Goal: Feedback & Contribution: Leave review/rating

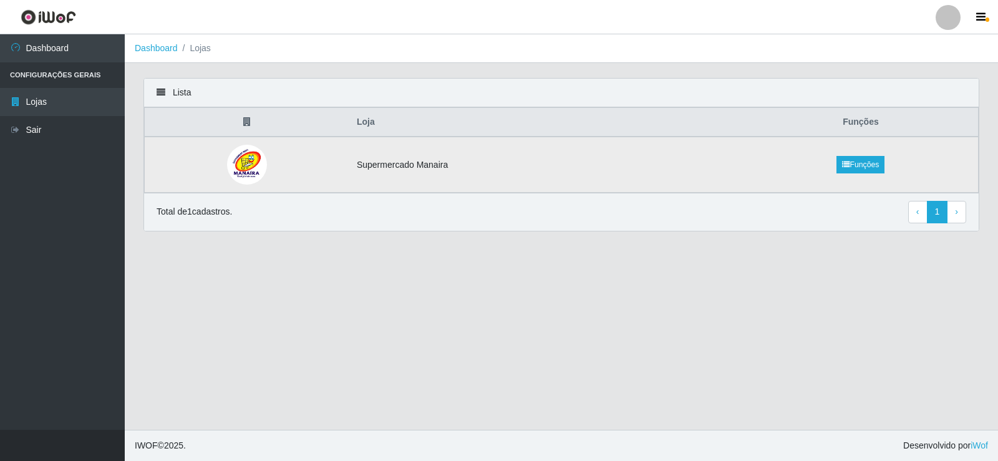
click at [525, 167] on td "Supermercado Manaira" at bounding box center [546, 165] width 394 height 56
click at [397, 164] on td "Supermercado Manaira" at bounding box center [546, 165] width 394 height 56
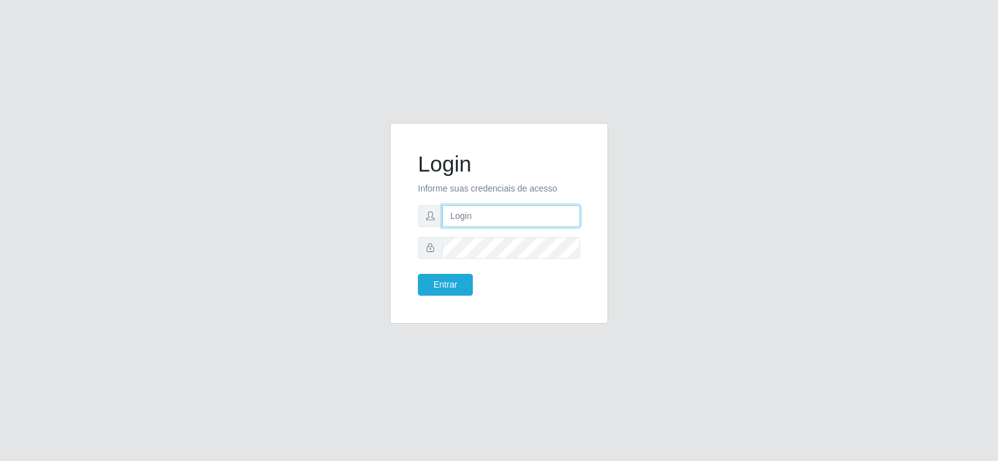
click at [505, 208] on input "text" at bounding box center [511, 216] width 138 height 22
click at [557, 221] on input "text" at bounding box center [511, 216] width 138 height 22
type input "[PERSON_NAME]"
click at [451, 280] on button "Entrar" at bounding box center [445, 285] width 55 height 22
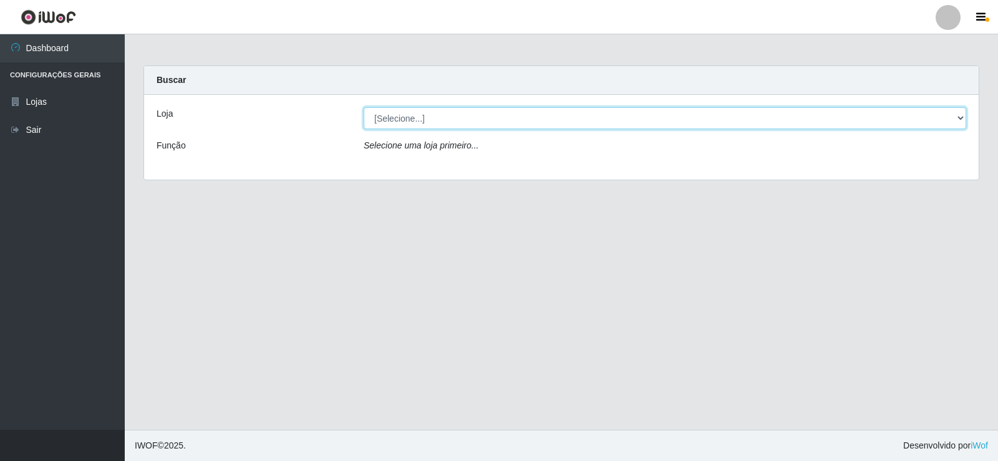
click at [962, 117] on select "[Selecione...] Supermercado Manaira" at bounding box center [665, 118] width 603 height 22
select select "443"
click at [364, 107] on select "[Selecione...] Supermercado Manaira" at bounding box center [665, 118] width 603 height 22
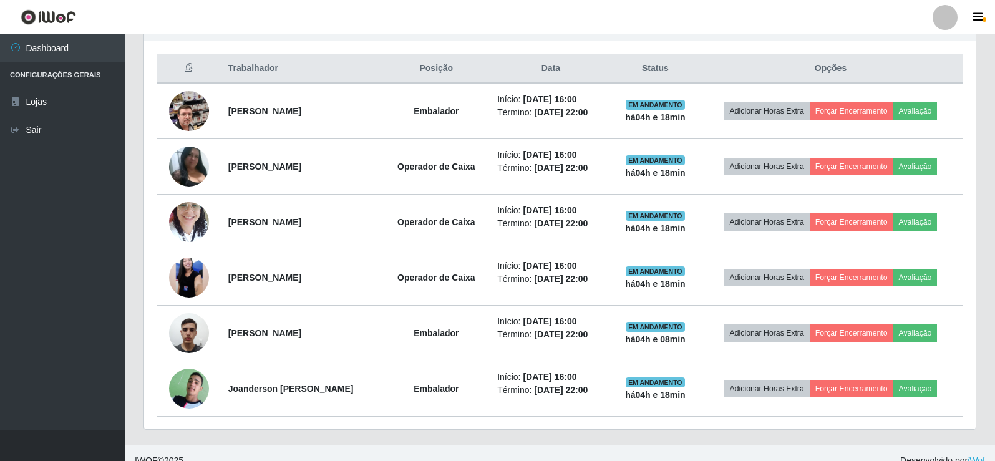
scroll to position [479, 0]
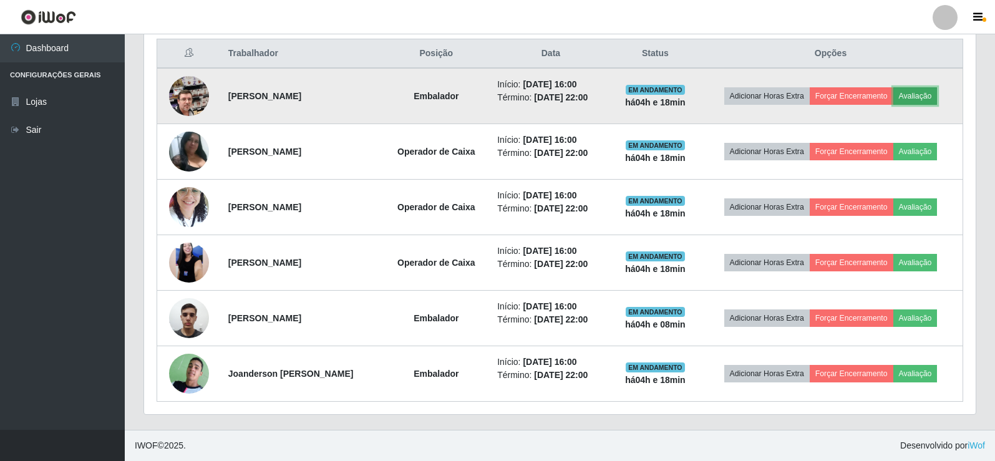
click at [928, 95] on button "Avaliação" at bounding box center [916, 95] width 44 height 17
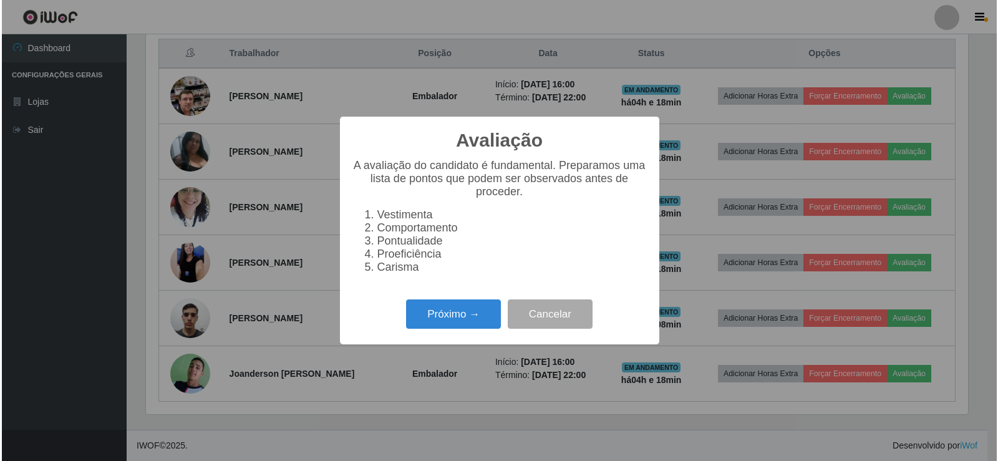
scroll to position [259, 826]
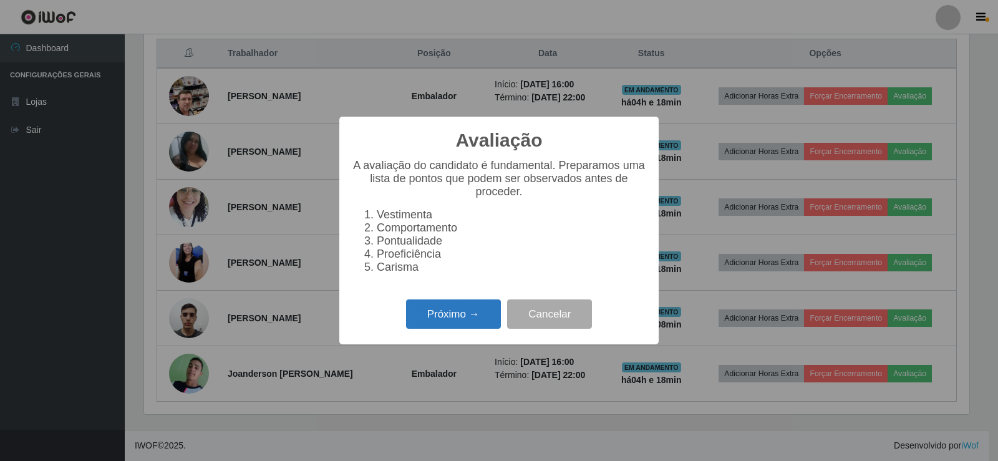
click at [443, 321] on button "Próximo →" at bounding box center [453, 314] width 95 height 29
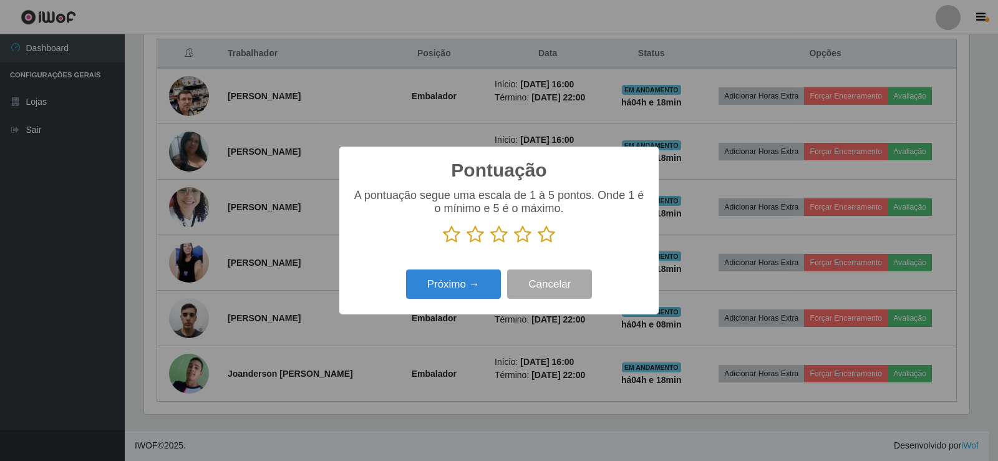
click at [549, 236] on icon at bounding box center [546, 234] width 17 height 19
click at [538, 244] on input "radio" at bounding box center [538, 244] width 0 height 0
click at [477, 288] on button "Próximo →" at bounding box center [453, 284] width 95 height 29
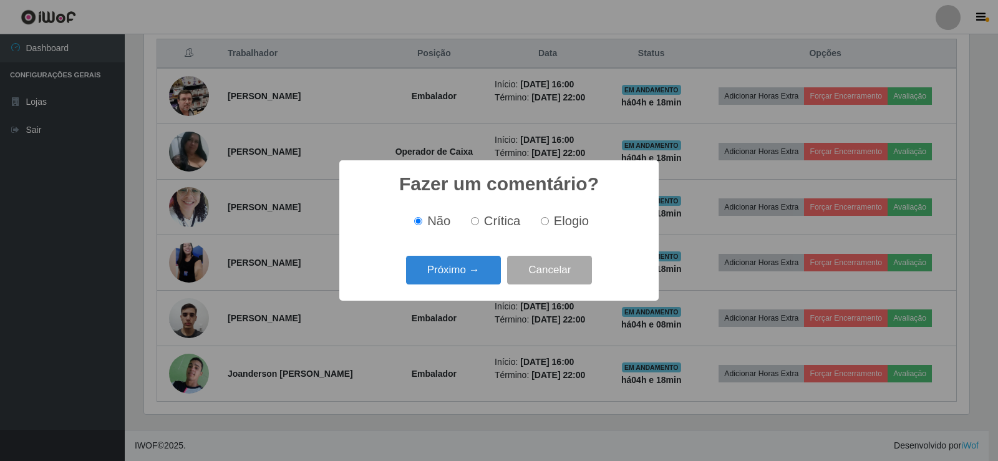
click at [544, 222] on input "Elogio" at bounding box center [545, 221] width 8 height 8
radio input "true"
click at [476, 265] on button "Próximo →" at bounding box center [453, 270] width 95 height 29
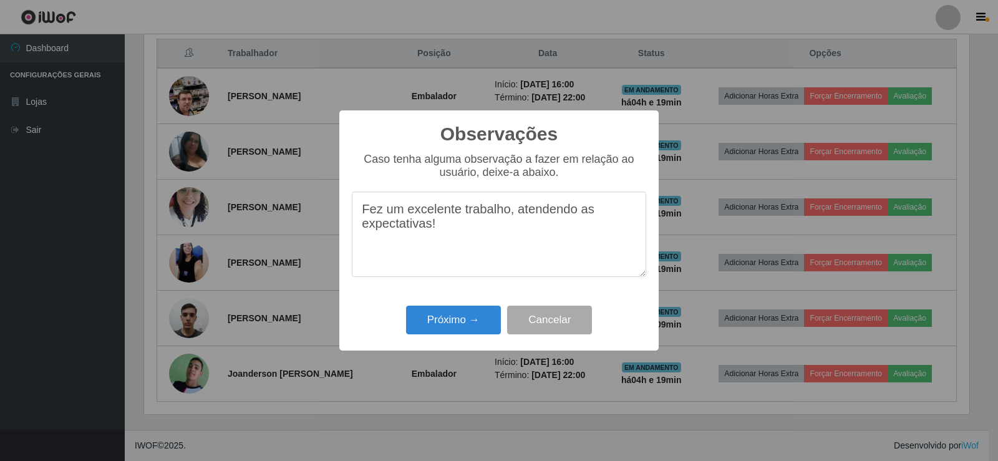
drag, startPoint x: 363, startPoint y: 216, endPoint x: 561, endPoint y: 224, distance: 198.6
click at [562, 224] on textarea "Fez um excelente trabalho, atendendo as expectativas!" at bounding box center [499, 234] width 295 height 85
type textarea "Fez um excelente trabalho, atendendo as expectativas!"
click at [489, 316] on button "Próximo →" at bounding box center [453, 320] width 95 height 29
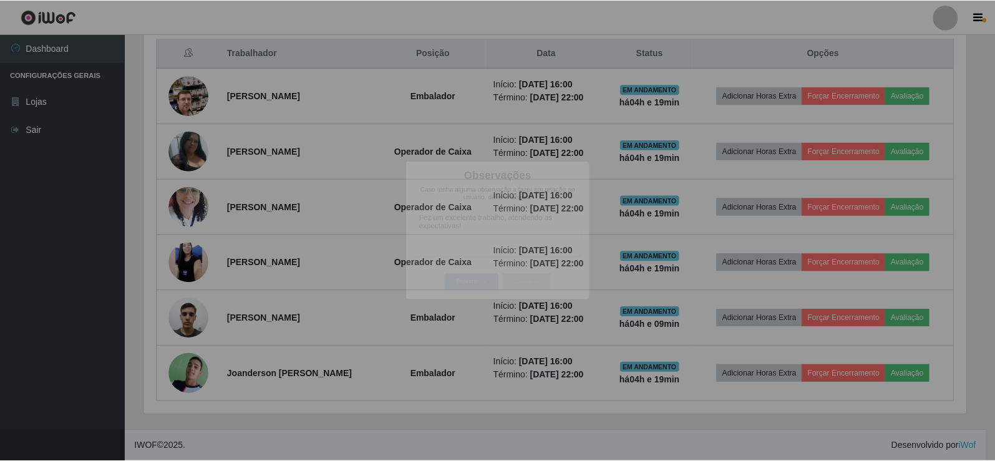
scroll to position [259, 832]
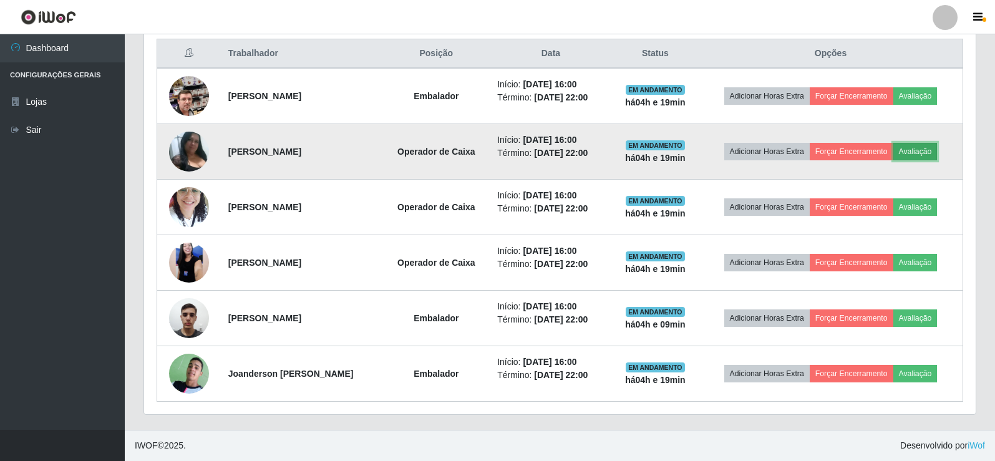
click at [929, 154] on button "Avaliação" at bounding box center [916, 151] width 44 height 17
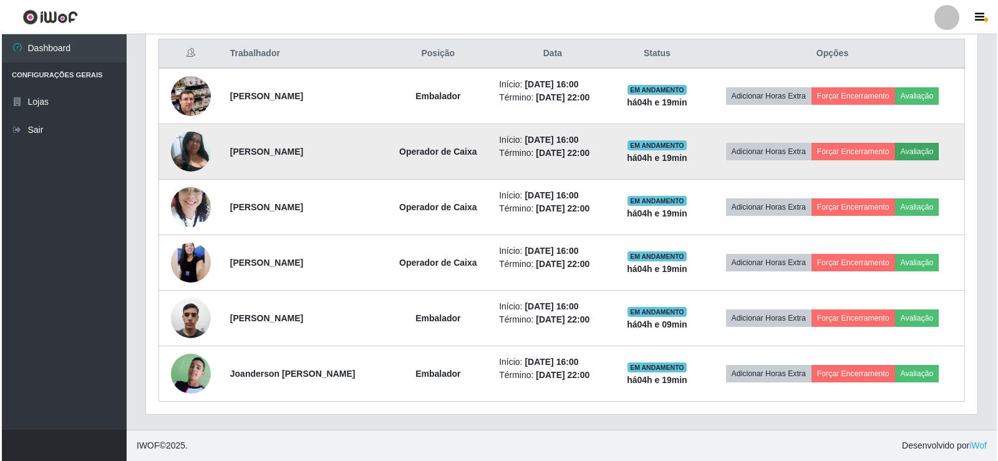
scroll to position [259, 826]
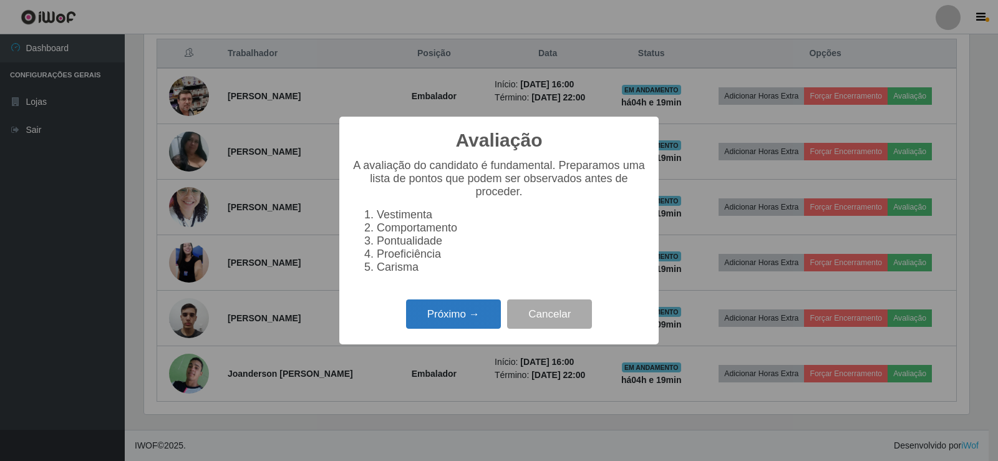
click at [482, 323] on button "Próximo →" at bounding box center [453, 314] width 95 height 29
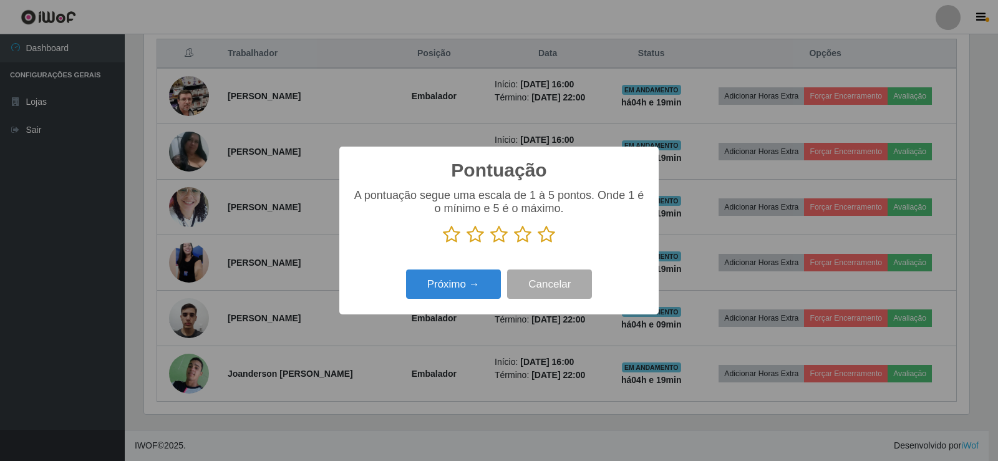
scroll to position [623748, 623181]
click at [547, 232] on icon at bounding box center [546, 234] width 17 height 19
click at [538, 244] on input "radio" at bounding box center [538, 244] width 0 height 0
click at [487, 280] on button "Próximo →" at bounding box center [453, 284] width 95 height 29
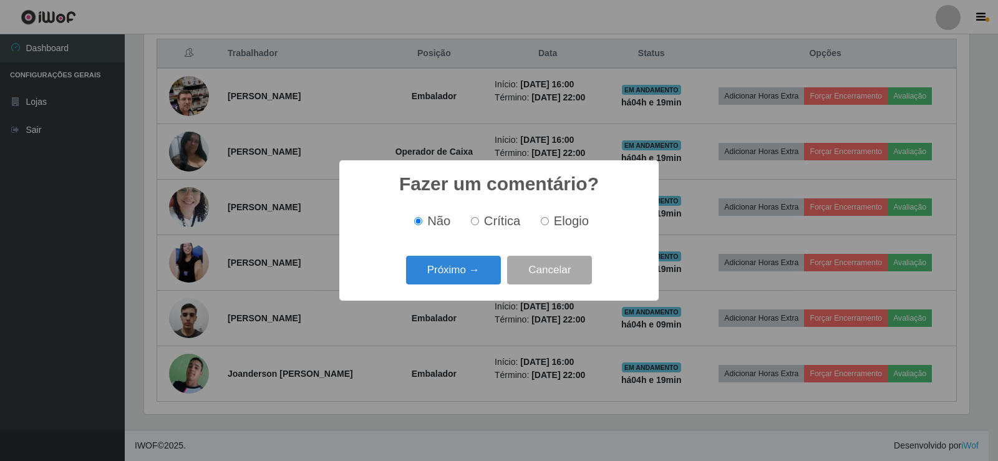
click at [547, 222] on input "Elogio" at bounding box center [545, 221] width 8 height 8
radio input "true"
click at [480, 270] on button "Próximo →" at bounding box center [453, 270] width 95 height 29
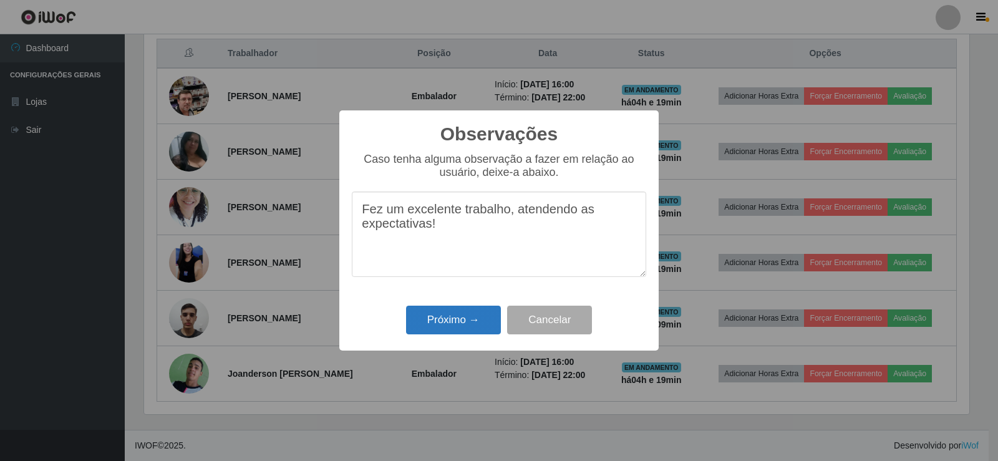
type textarea "Fez um excelente trabalho, atendendo as expectativas!"
click at [462, 321] on button "Próximo →" at bounding box center [453, 320] width 95 height 29
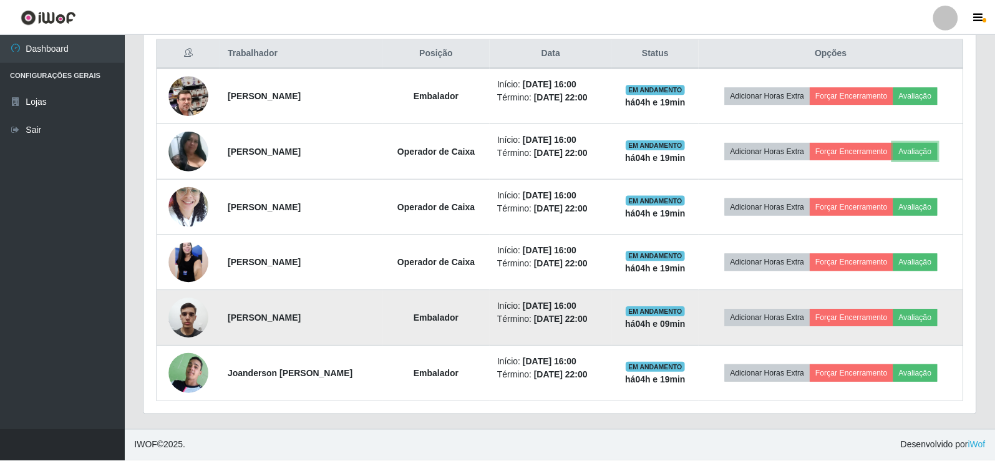
scroll to position [259, 832]
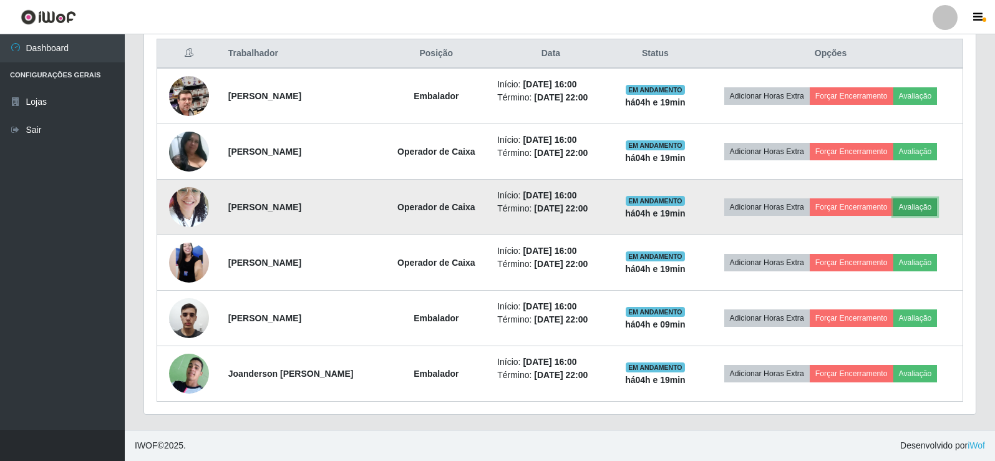
click at [917, 208] on button "Avaliação" at bounding box center [916, 206] width 44 height 17
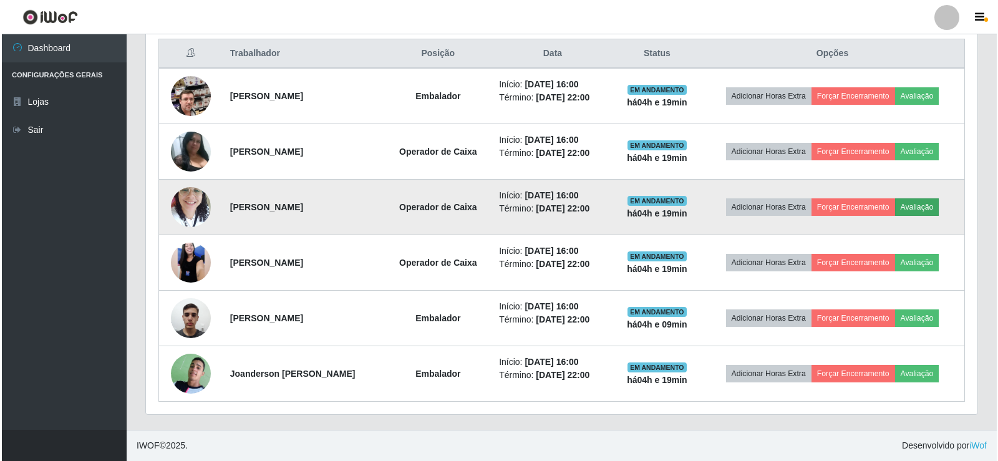
scroll to position [259, 826]
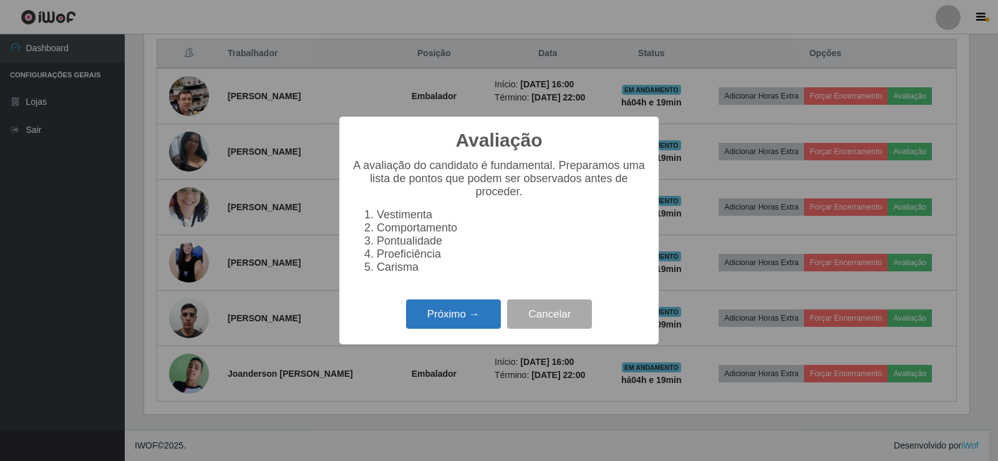
click at [434, 329] on button "Próximo →" at bounding box center [453, 314] width 95 height 29
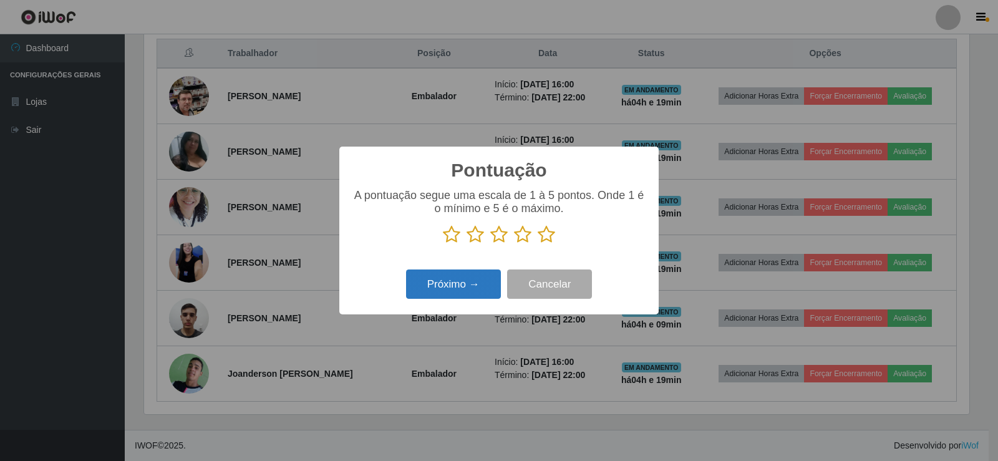
scroll to position [623748, 623181]
click at [548, 238] on icon at bounding box center [546, 234] width 17 height 19
click at [538, 244] on input "radio" at bounding box center [538, 244] width 0 height 0
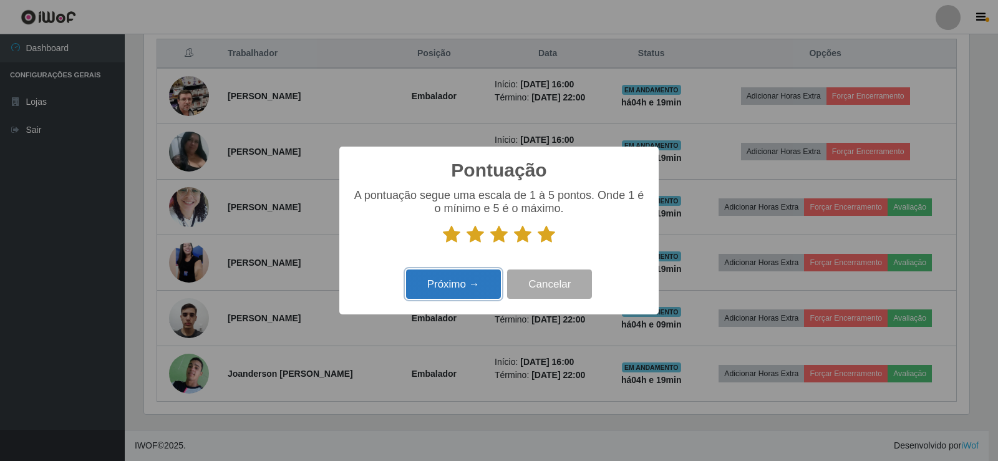
click at [477, 288] on button "Próximo →" at bounding box center [453, 284] width 95 height 29
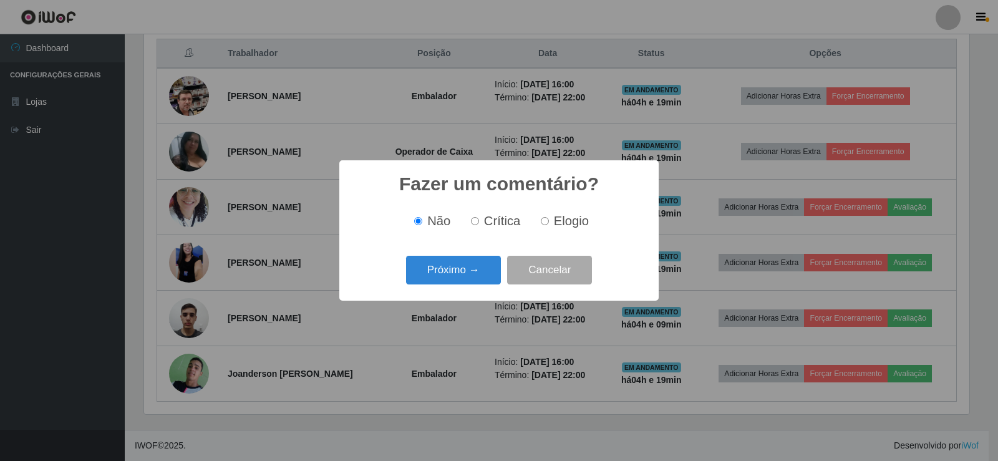
click at [546, 222] on input "Elogio" at bounding box center [545, 221] width 8 height 8
radio input "true"
click at [488, 268] on button "Próximo →" at bounding box center [453, 270] width 95 height 29
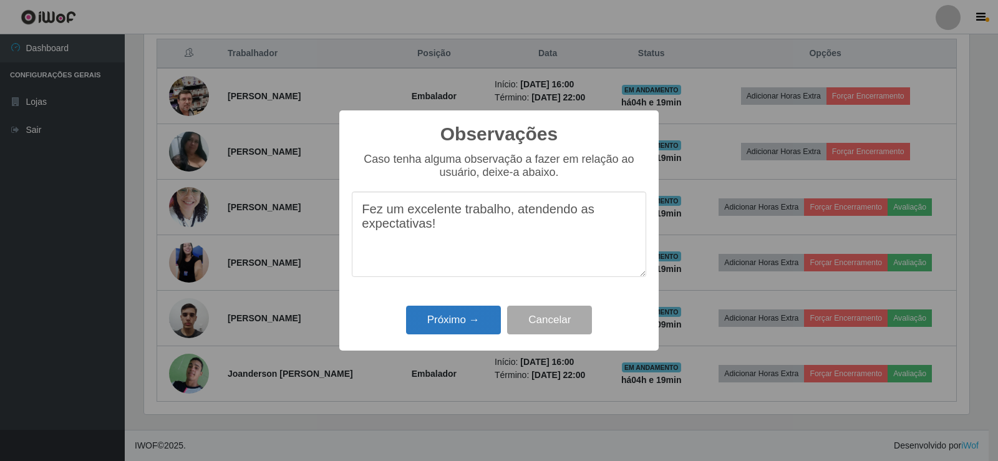
type textarea "Fez um excelente trabalho, atendendo as expectativas!"
click at [446, 326] on button "Próximo →" at bounding box center [453, 320] width 95 height 29
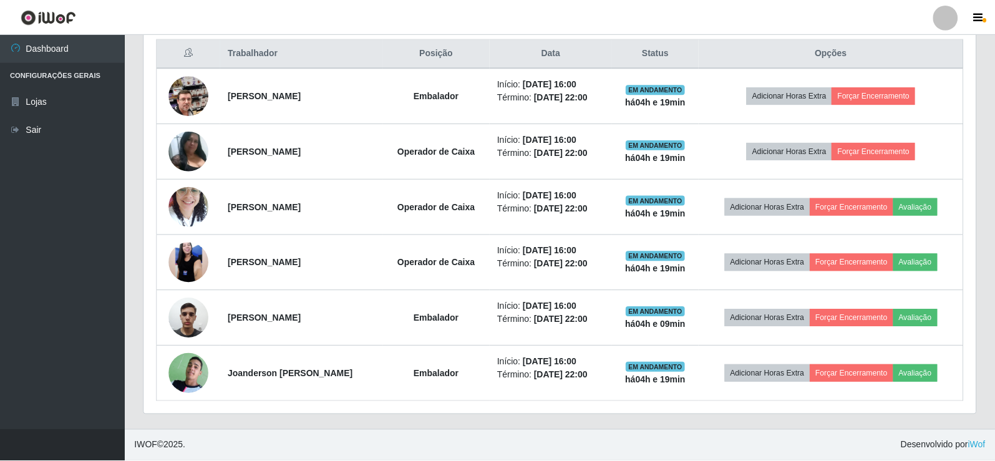
scroll to position [259, 832]
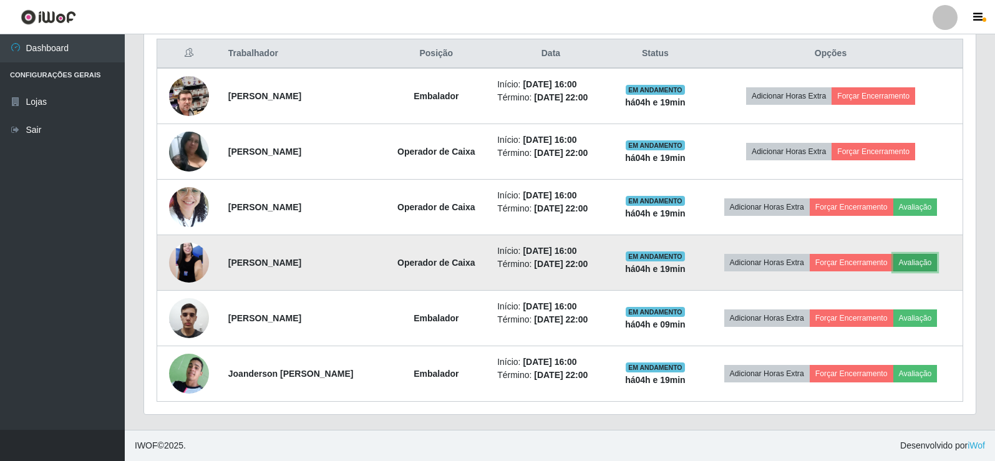
click at [923, 265] on button "Avaliação" at bounding box center [916, 262] width 44 height 17
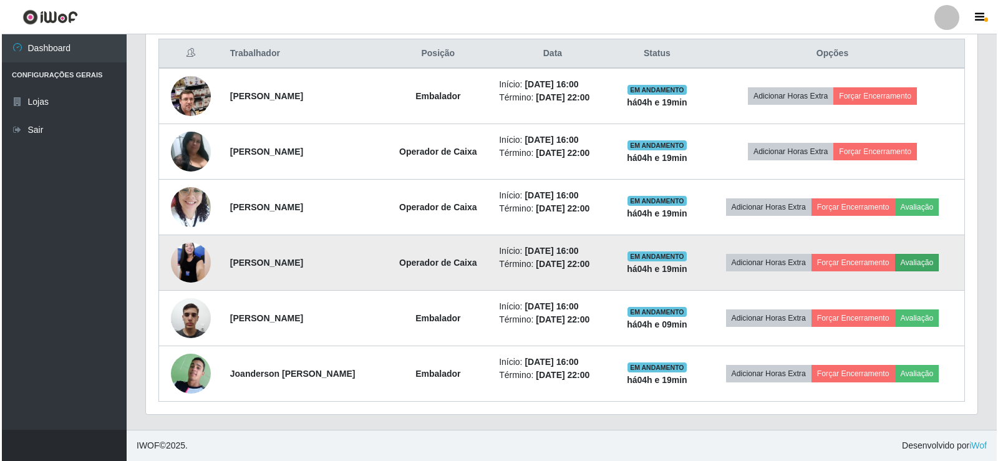
scroll to position [259, 826]
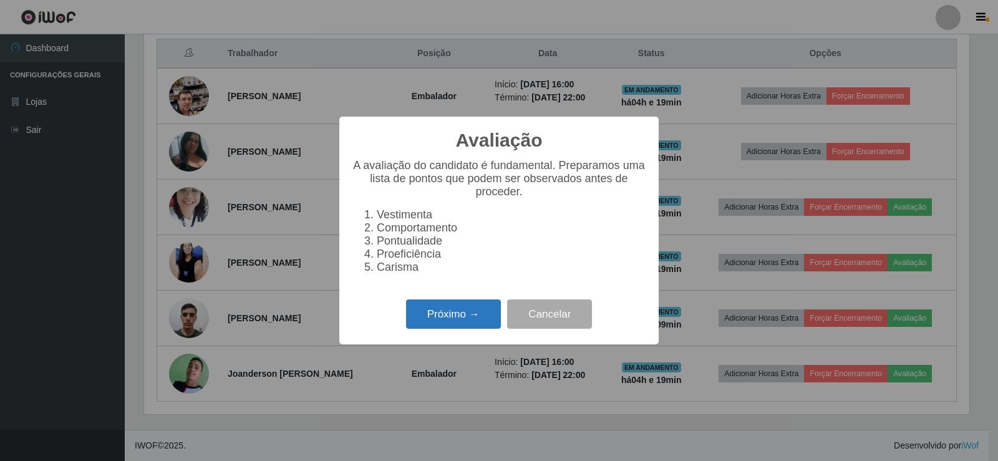
click at [462, 329] on button "Próximo →" at bounding box center [453, 314] width 95 height 29
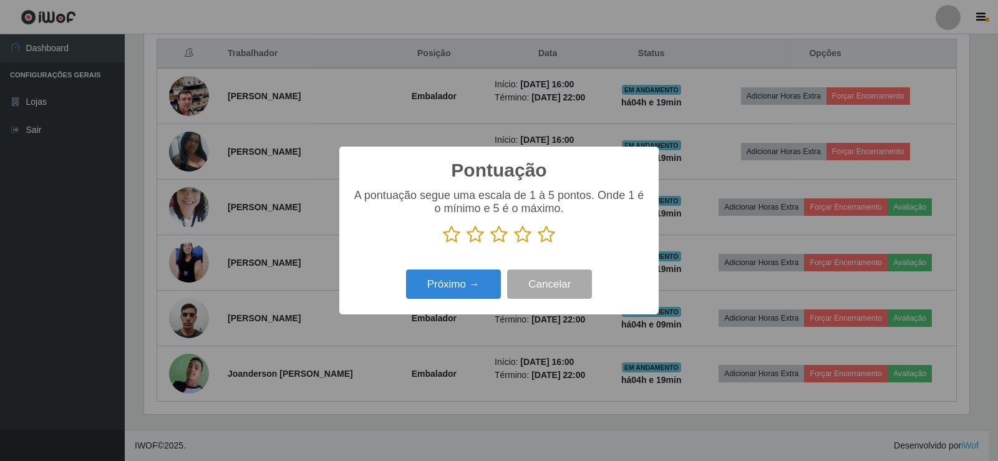
scroll to position [623748, 623181]
click at [545, 236] on icon at bounding box center [546, 234] width 17 height 19
click at [538, 244] on input "radio" at bounding box center [538, 244] width 0 height 0
click at [478, 281] on button "Próximo →" at bounding box center [453, 284] width 95 height 29
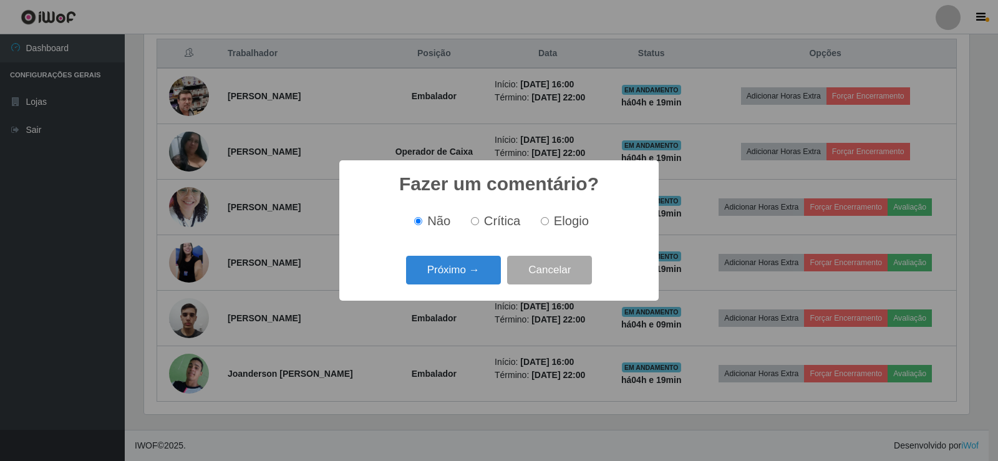
drag, startPoint x: 547, startPoint y: 221, endPoint x: 532, endPoint y: 234, distance: 19.9
click at [547, 222] on input "Elogio" at bounding box center [545, 221] width 8 height 8
radio input "true"
click at [487, 270] on button "Próximo →" at bounding box center [453, 270] width 95 height 29
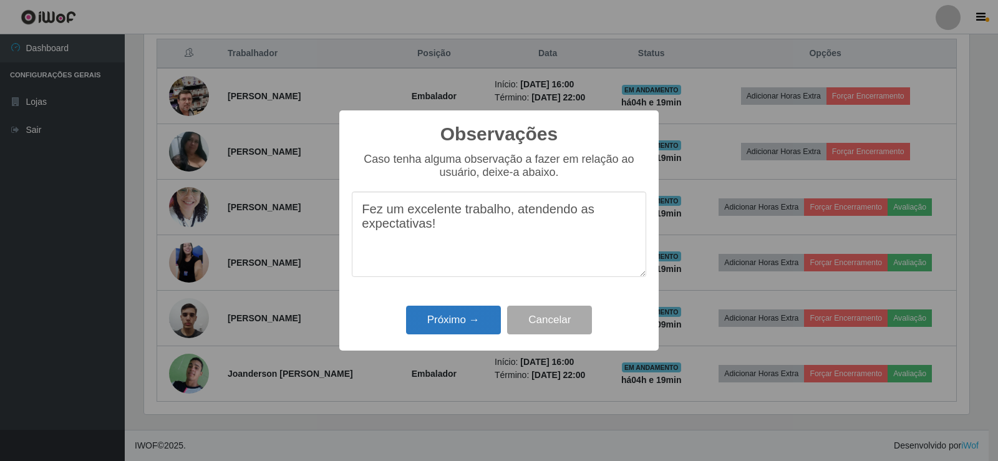
type textarea "Fez um excelente trabalho, atendendo as expectativas!"
click at [471, 320] on button "Próximo →" at bounding box center [453, 320] width 95 height 29
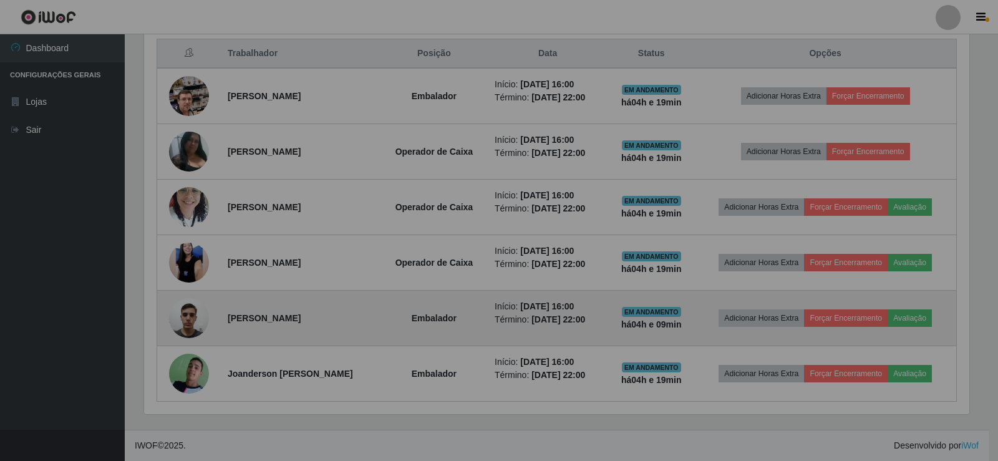
scroll to position [259, 832]
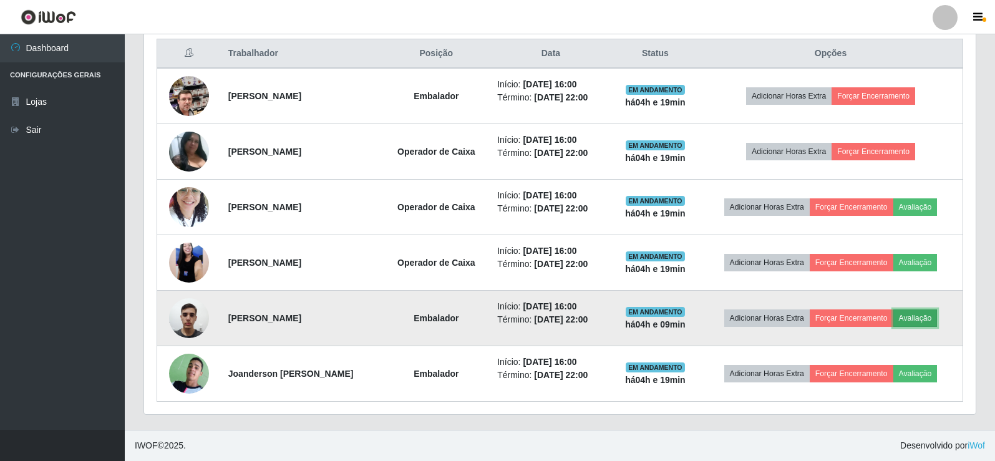
click at [924, 319] on button "Avaliação" at bounding box center [916, 318] width 44 height 17
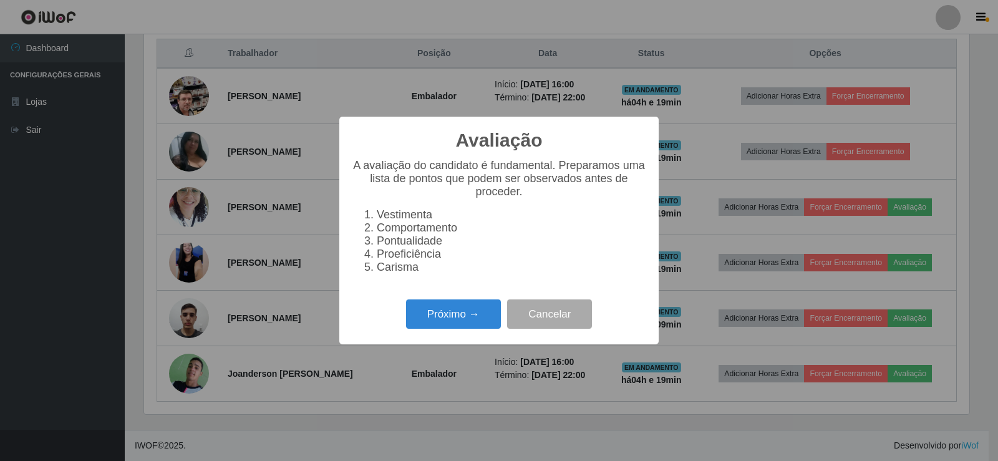
scroll to position [259, 826]
click at [467, 329] on button "Próximo →" at bounding box center [453, 314] width 95 height 29
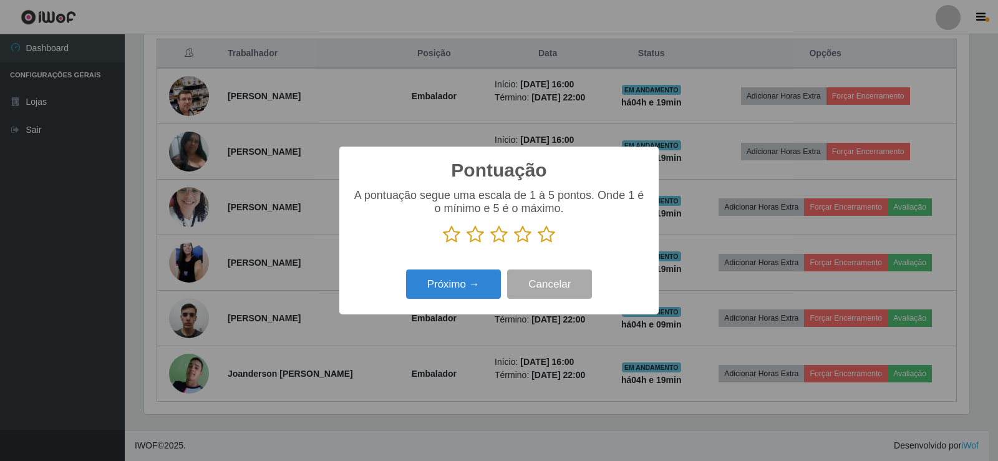
click at [544, 236] on icon at bounding box center [546, 234] width 17 height 19
click at [538, 244] on input "radio" at bounding box center [538, 244] width 0 height 0
click at [485, 281] on button "Próximo →" at bounding box center [453, 284] width 95 height 29
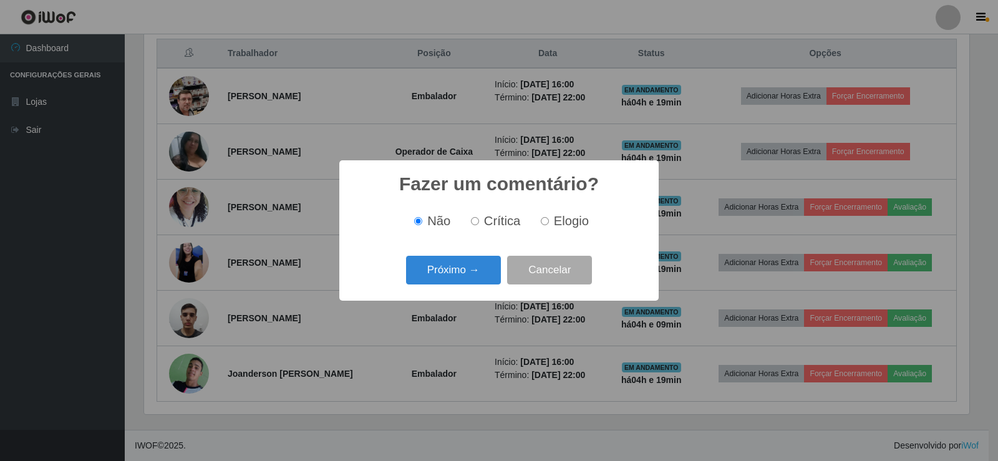
click at [545, 222] on input "Elogio" at bounding box center [545, 221] width 8 height 8
radio input "true"
click at [477, 275] on button "Próximo →" at bounding box center [453, 270] width 95 height 29
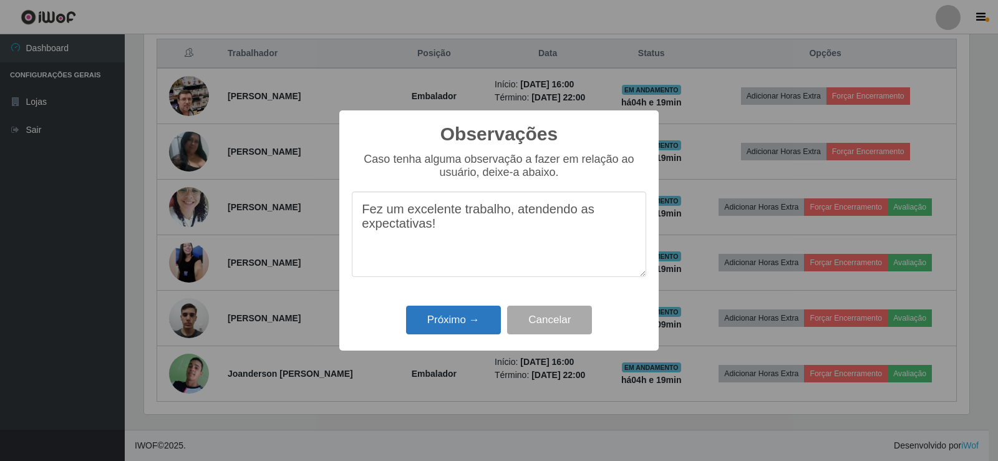
type textarea "Fez um excelente trabalho, atendendo as expectativas!"
click at [482, 323] on button "Próximo →" at bounding box center [453, 320] width 95 height 29
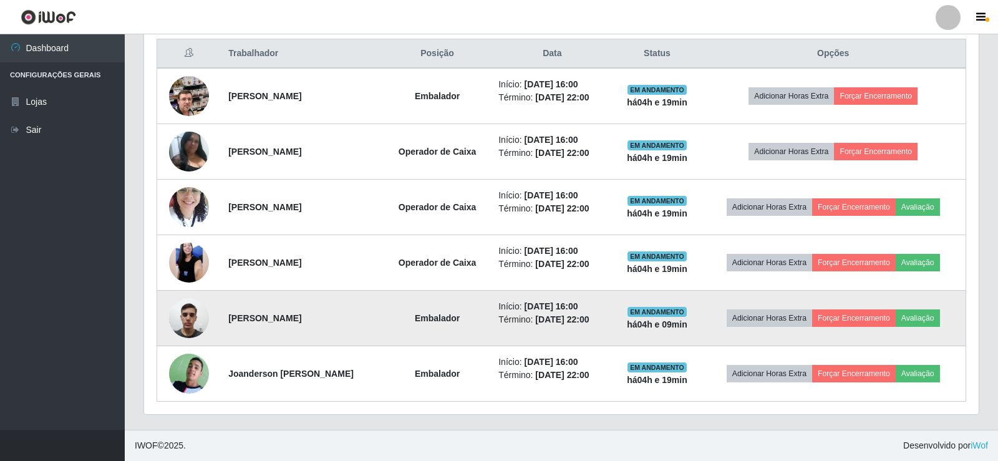
scroll to position [259, 832]
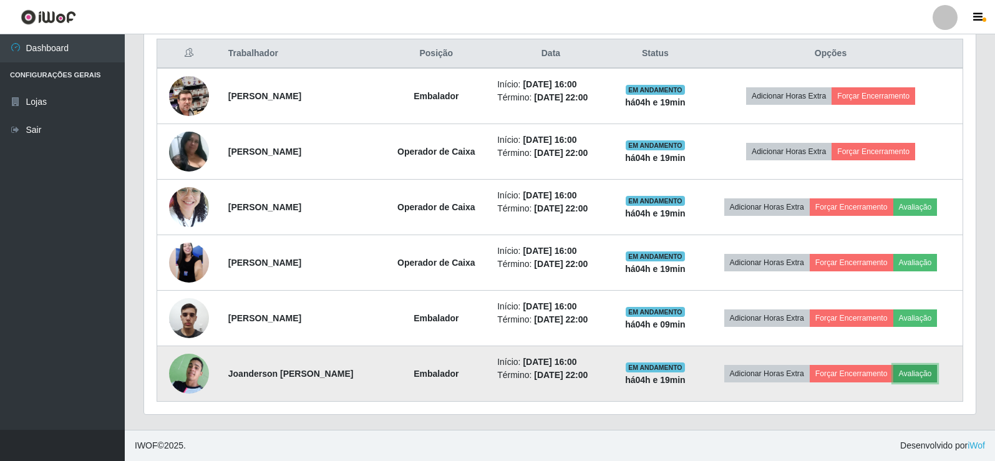
click at [933, 375] on button "Avaliação" at bounding box center [916, 373] width 44 height 17
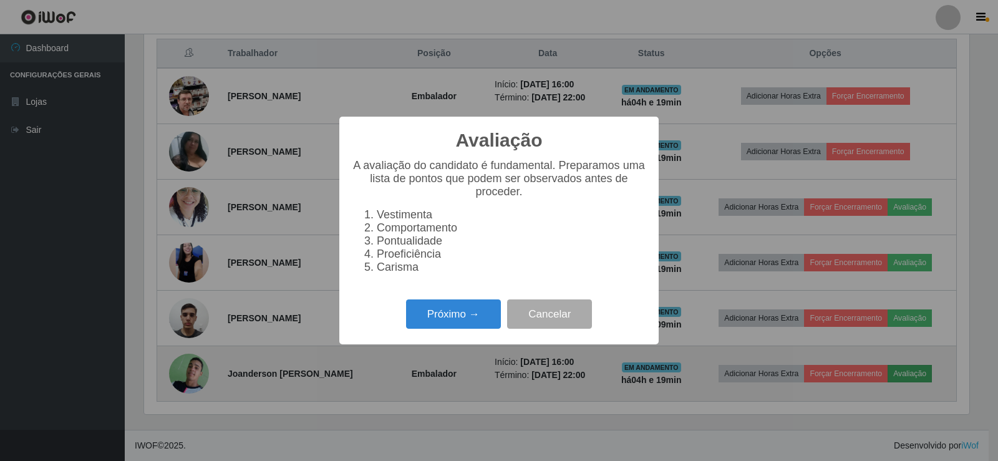
scroll to position [0, 0]
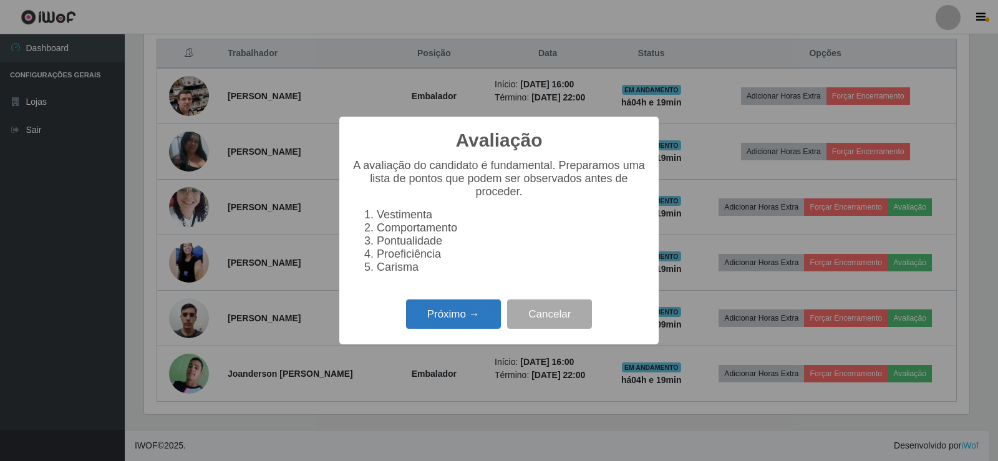
click at [457, 321] on button "Próximo →" at bounding box center [453, 314] width 95 height 29
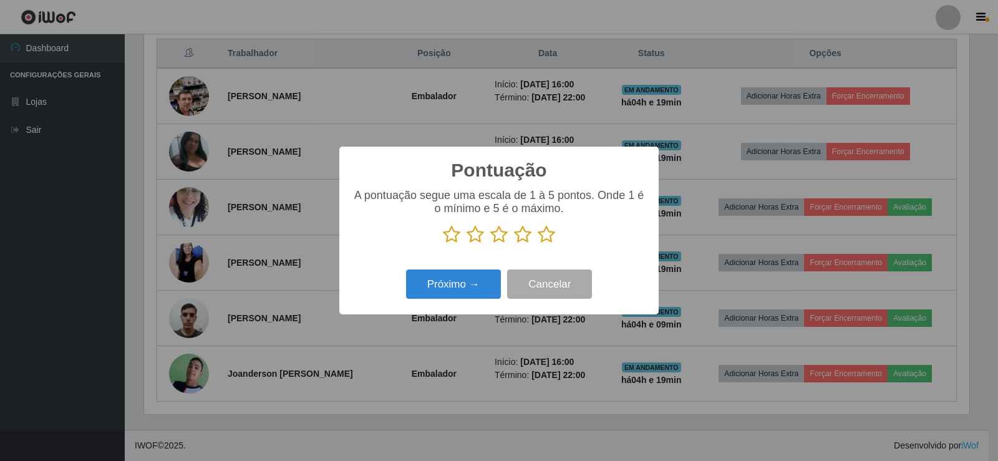
click at [543, 238] on icon at bounding box center [546, 234] width 17 height 19
click at [538, 244] on input "radio" at bounding box center [538, 244] width 0 height 0
click at [475, 286] on button "Próximo →" at bounding box center [453, 284] width 95 height 29
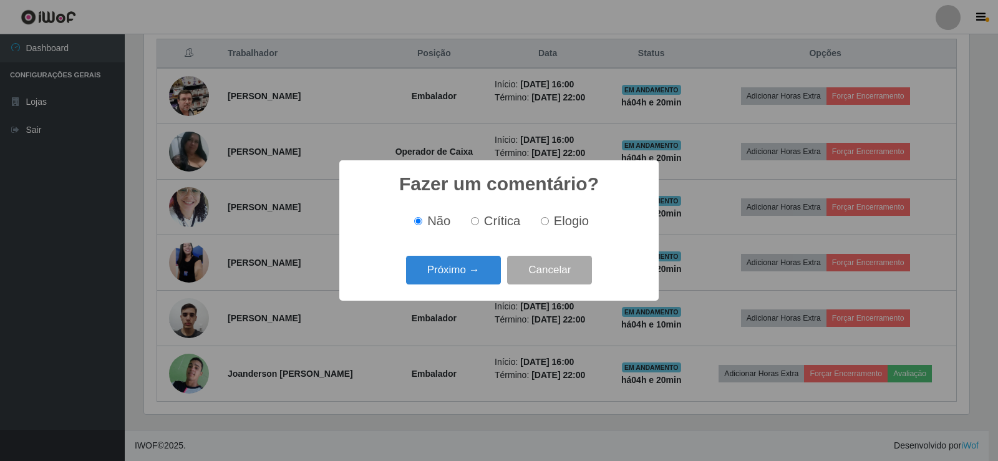
click at [545, 221] on input "Elogio" at bounding box center [545, 221] width 8 height 8
radio input "true"
click at [480, 271] on button "Próximo →" at bounding box center [453, 270] width 95 height 29
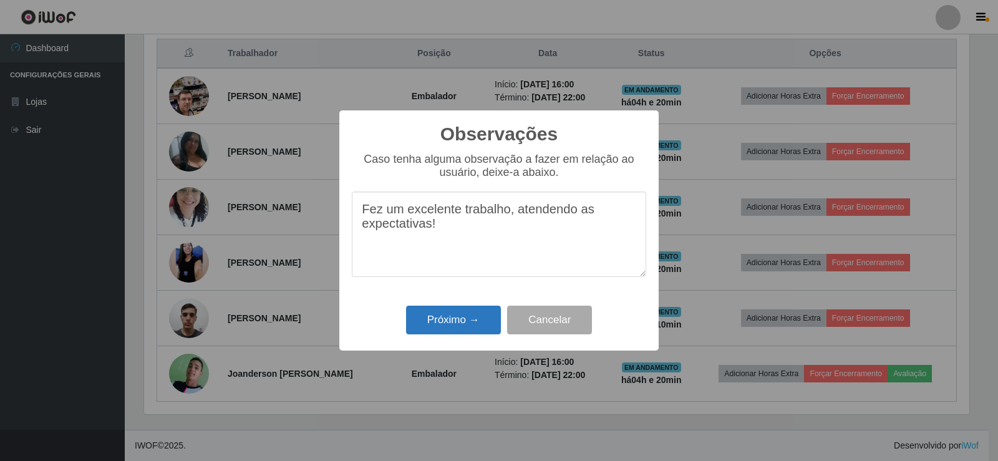
type textarea "Fez um excelente trabalho, atendendo as expectativas!"
click at [475, 314] on button "Próximo →" at bounding box center [453, 320] width 95 height 29
